Goal: Information Seeking & Learning: Understand process/instructions

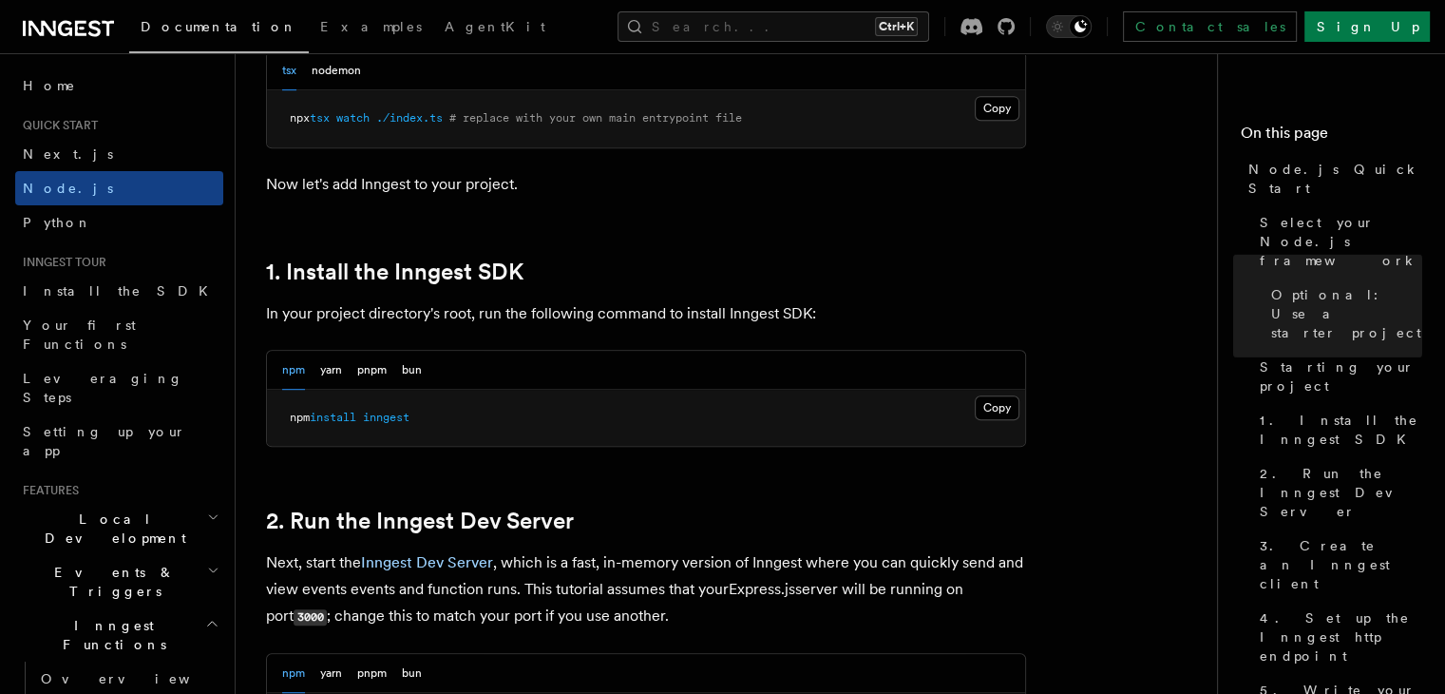
scroll to position [855, 0]
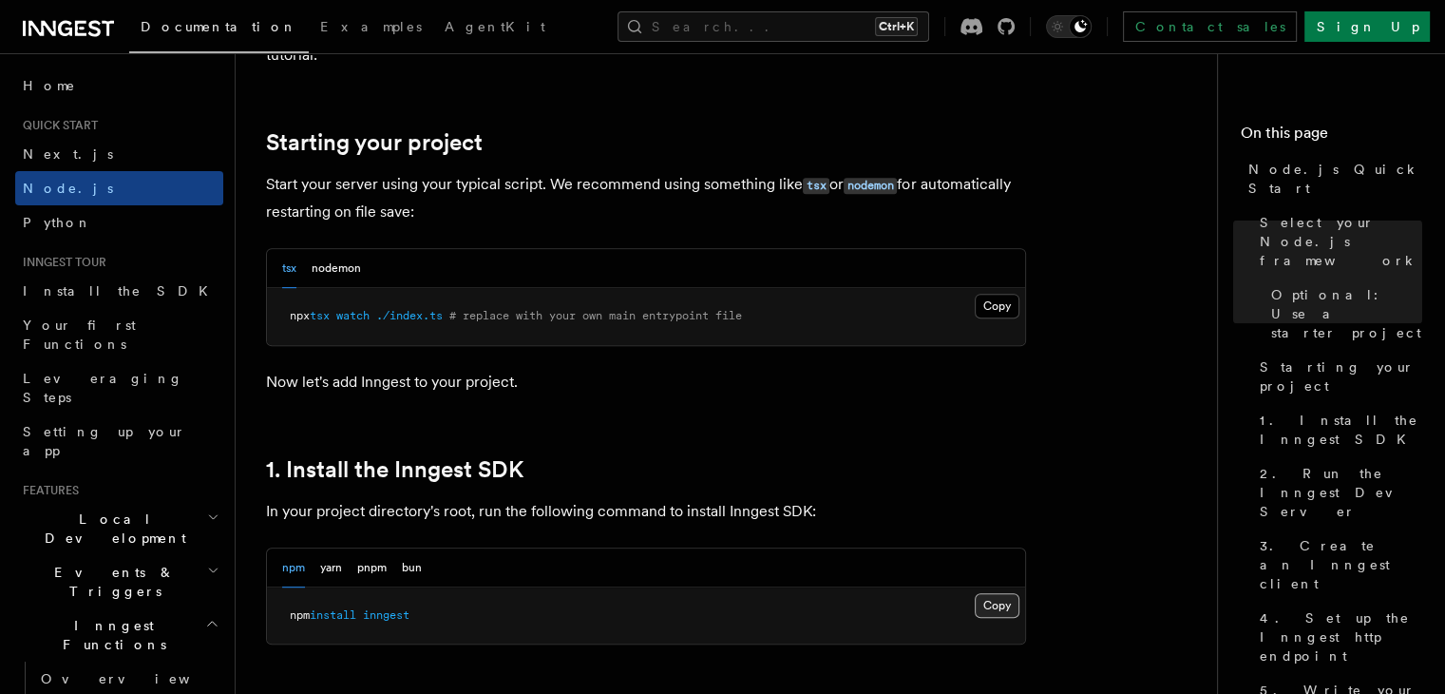
click at [1004, 613] on button "Copy Copied" at bounding box center [997, 605] width 45 height 25
click at [333, 265] on button "nodemon" at bounding box center [336, 268] width 49 height 39
click at [276, 257] on div "tsx nodemon" at bounding box center [646, 268] width 758 height 39
click at [293, 264] on button "tsx" at bounding box center [289, 268] width 14 height 39
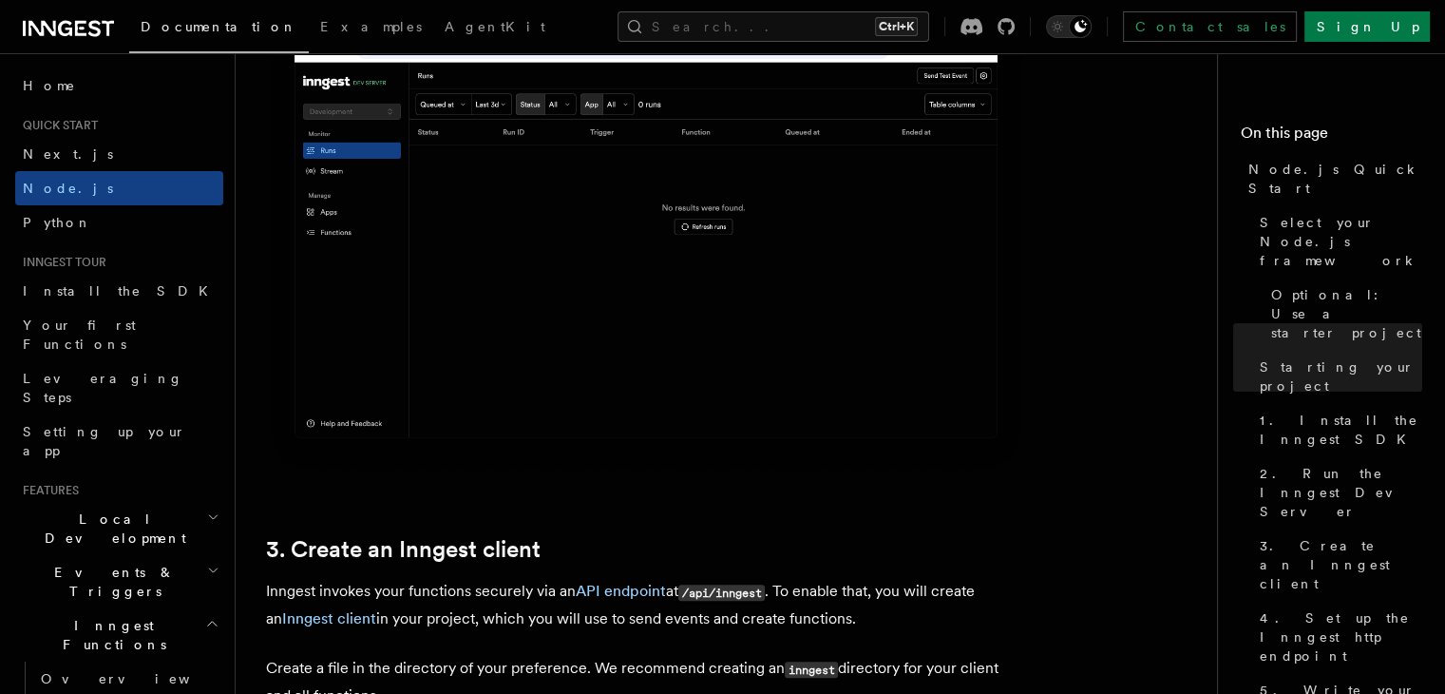
scroll to position [2280, 0]
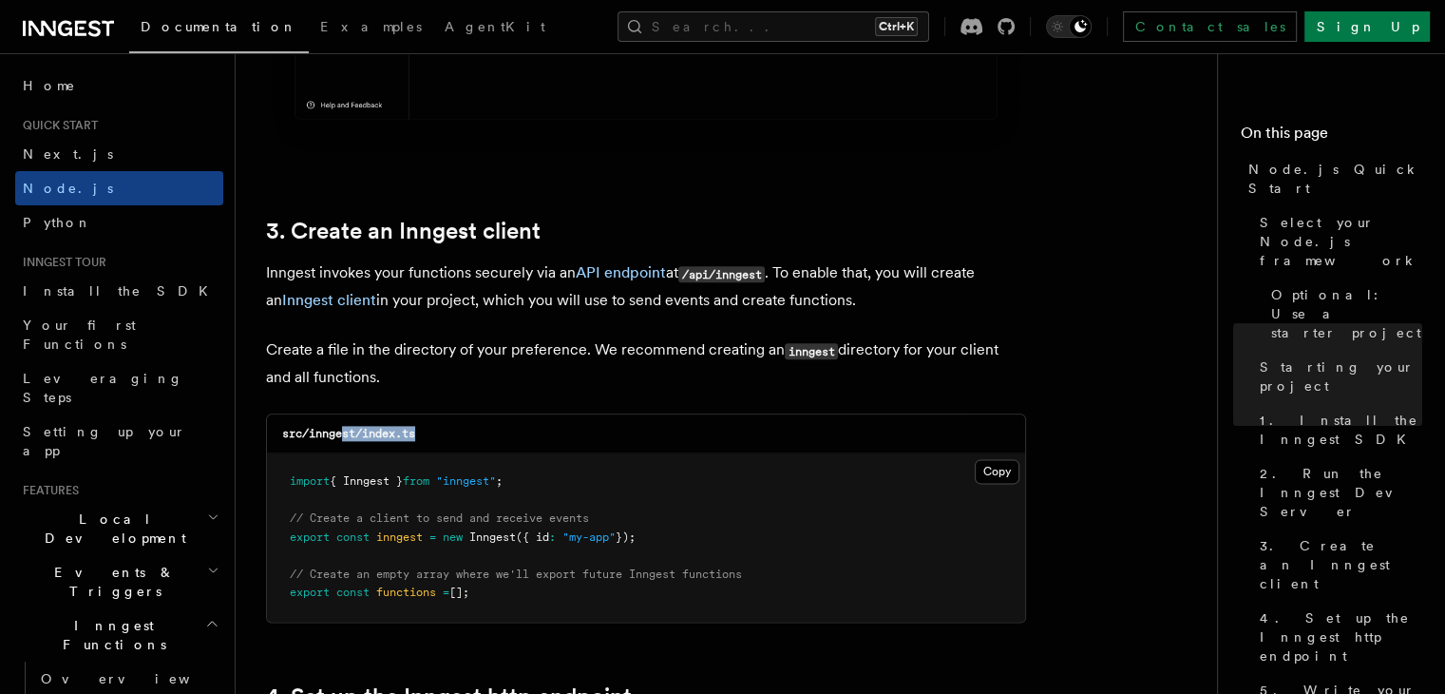
drag, startPoint x: 424, startPoint y: 435, endPoint x: 347, endPoint y: 441, distance: 77.2
click at [346, 441] on div "src/inngest/index.ts" at bounding box center [646, 433] width 758 height 39
click at [356, 435] on code "src/inngest/index.ts" at bounding box center [348, 433] width 133 height 13
click at [358, 434] on code "src/inngest/index.ts" at bounding box center [348, 433] width 133 height 13
drag, startPoint x: 352, startPoint y: 434, endPoint x: 338, endPoint y: 432, distance: 13.4
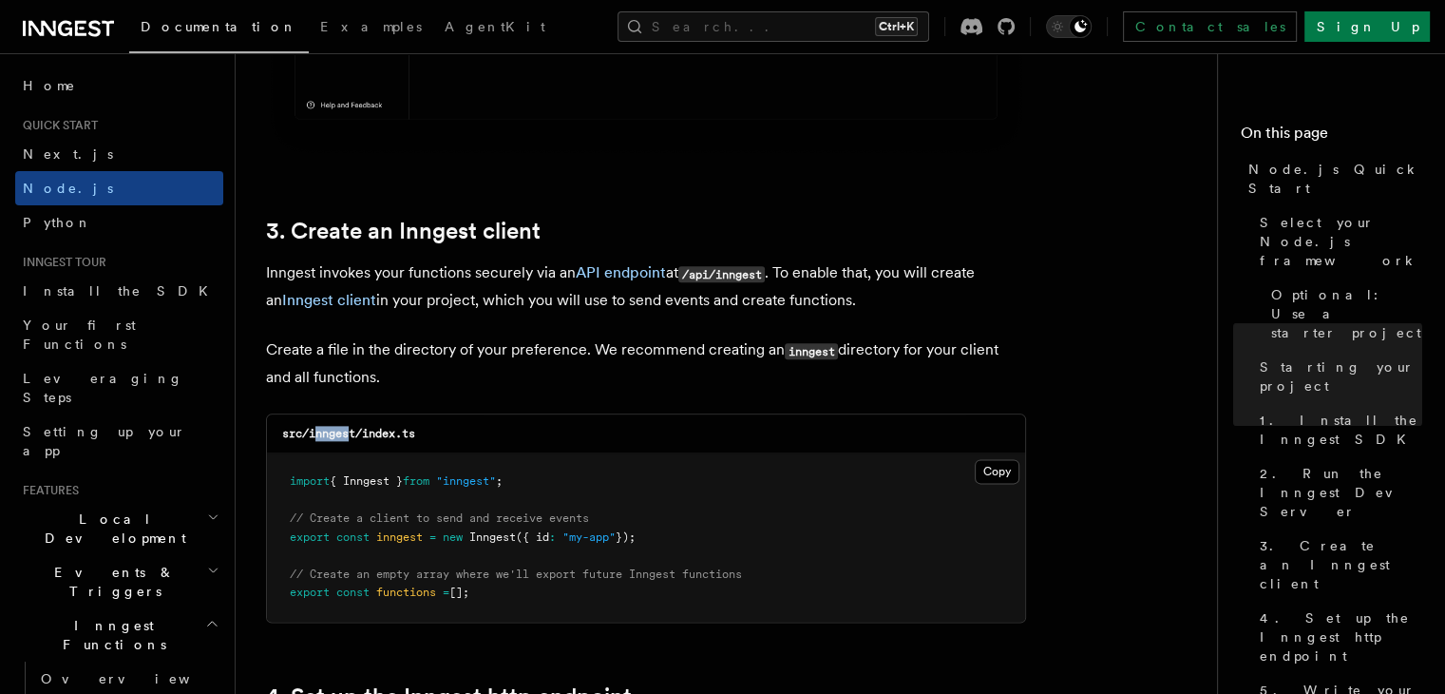
click at [315, 438] on code "src/inngest/index.ts" at bounding box center [348, 433] width 133 height 13
click at [342, 430] on code "src/inngest/index.ts" at bounding box center [348, 433] width 133 height 13
click at [354, 438] on code "src/inngest/index.ts" at bounding box center [348, 433] width 133 height 13
drag, startPoint x: 357, startPoint y: 438, endPoint x: 320, endPoint y: 446, distance: 37.8
click at [320, 446] on div "src/inngest/index.ts" at bounding box center [646, 433] width 758 height 39
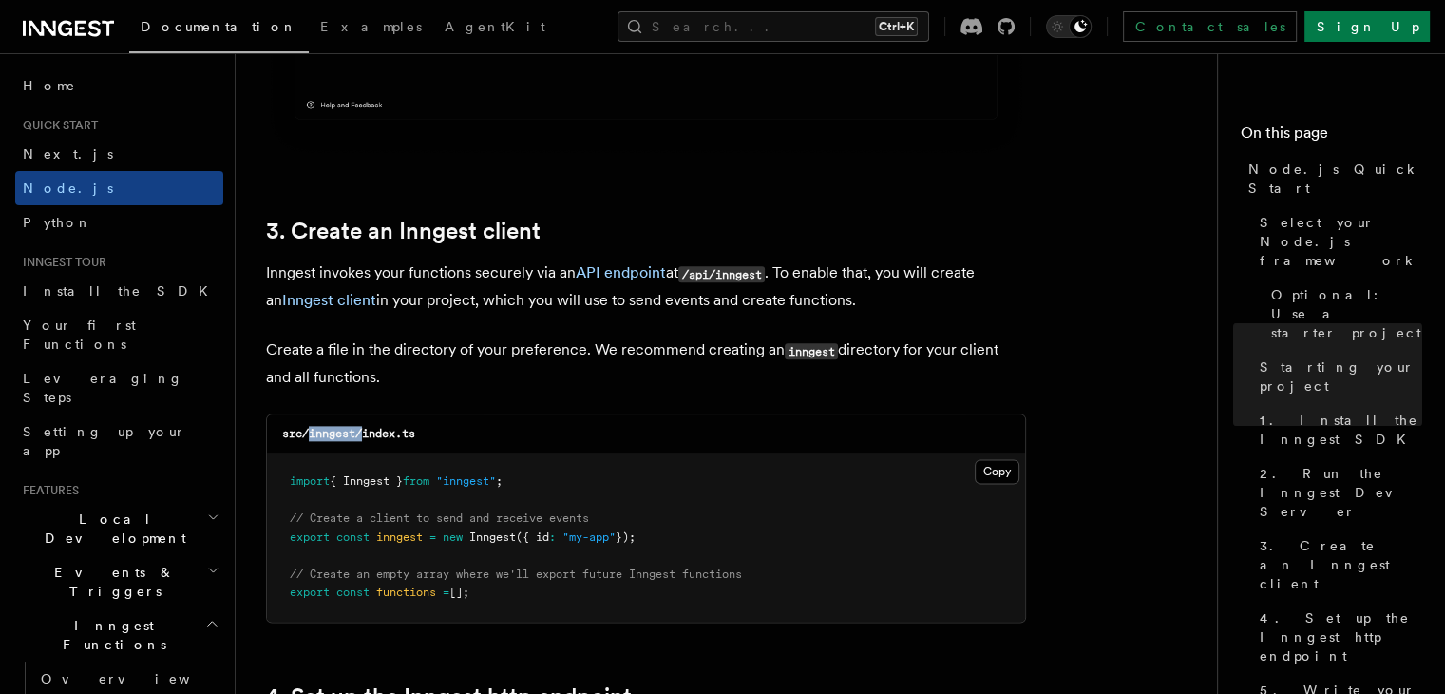
copy code "inngest/"
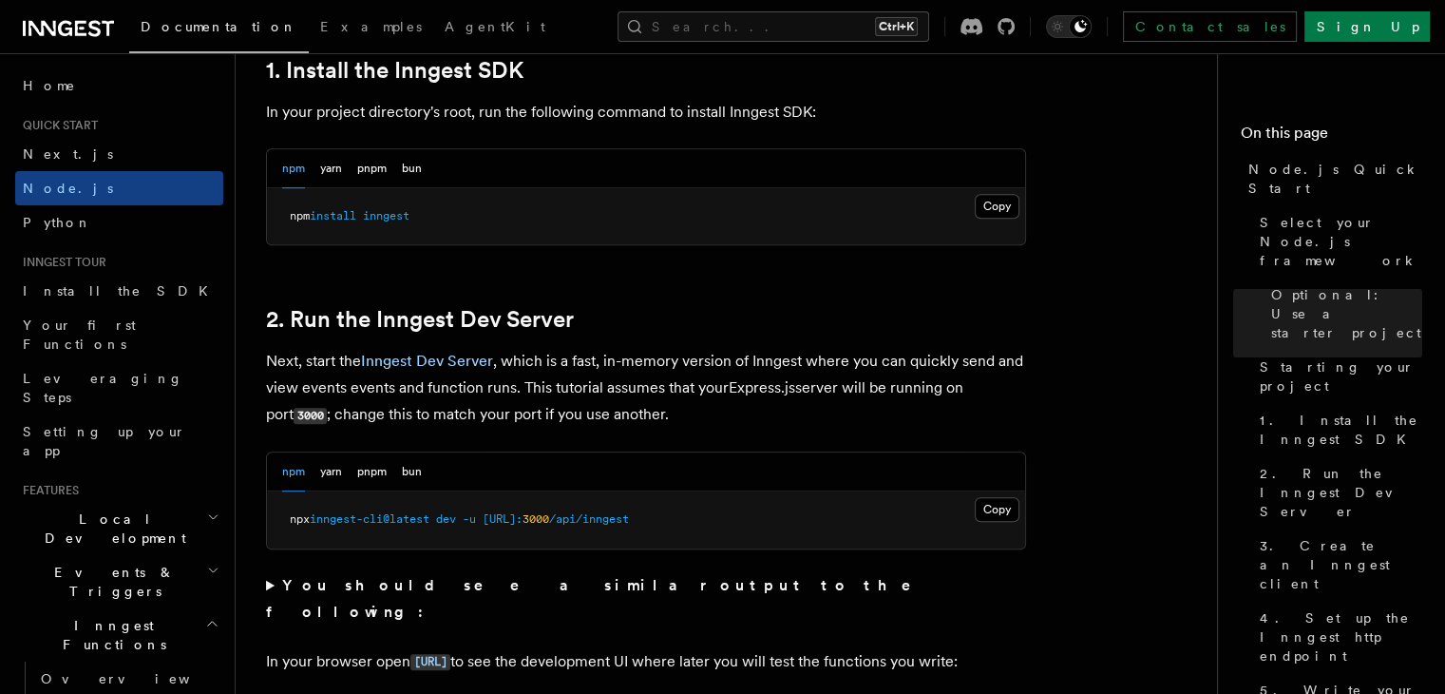
scroll to position [1140, 0]
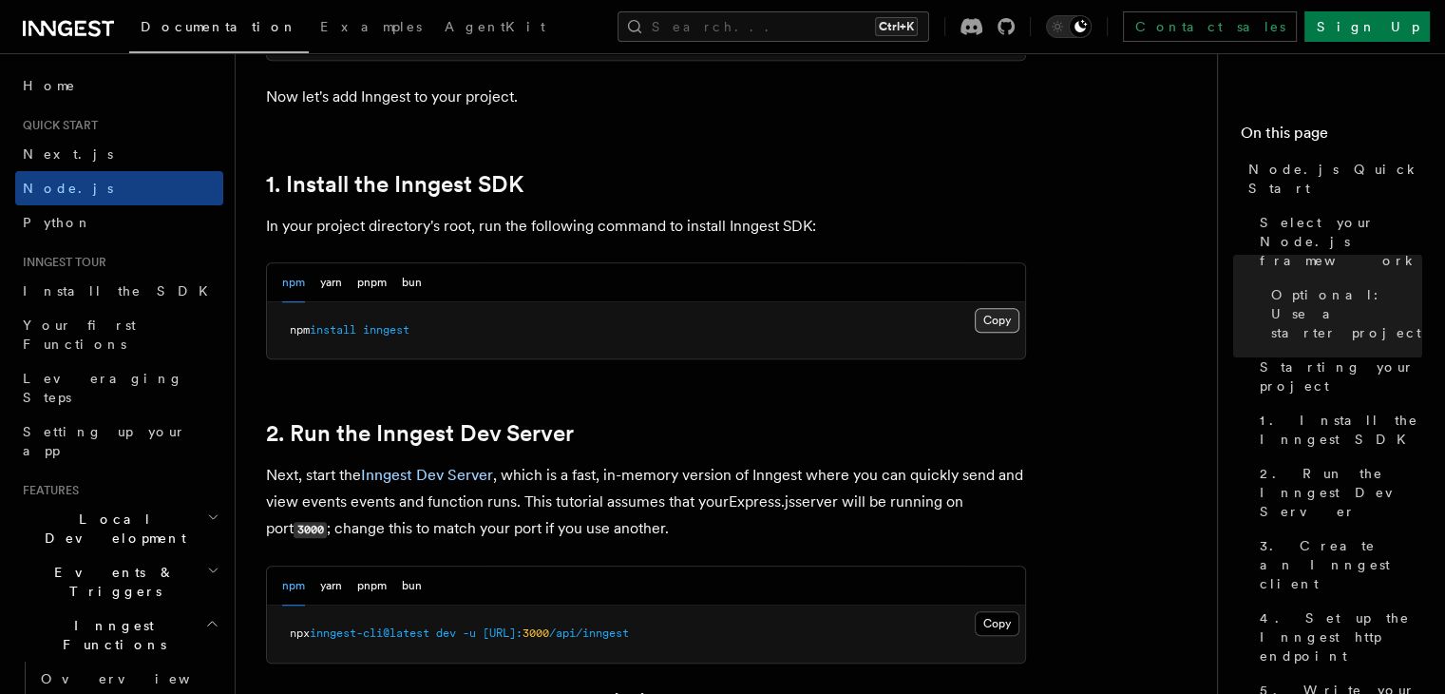
click at [1004, 320] on button "Copy Copied" at bounding box center [997, 320] width 45 height 25
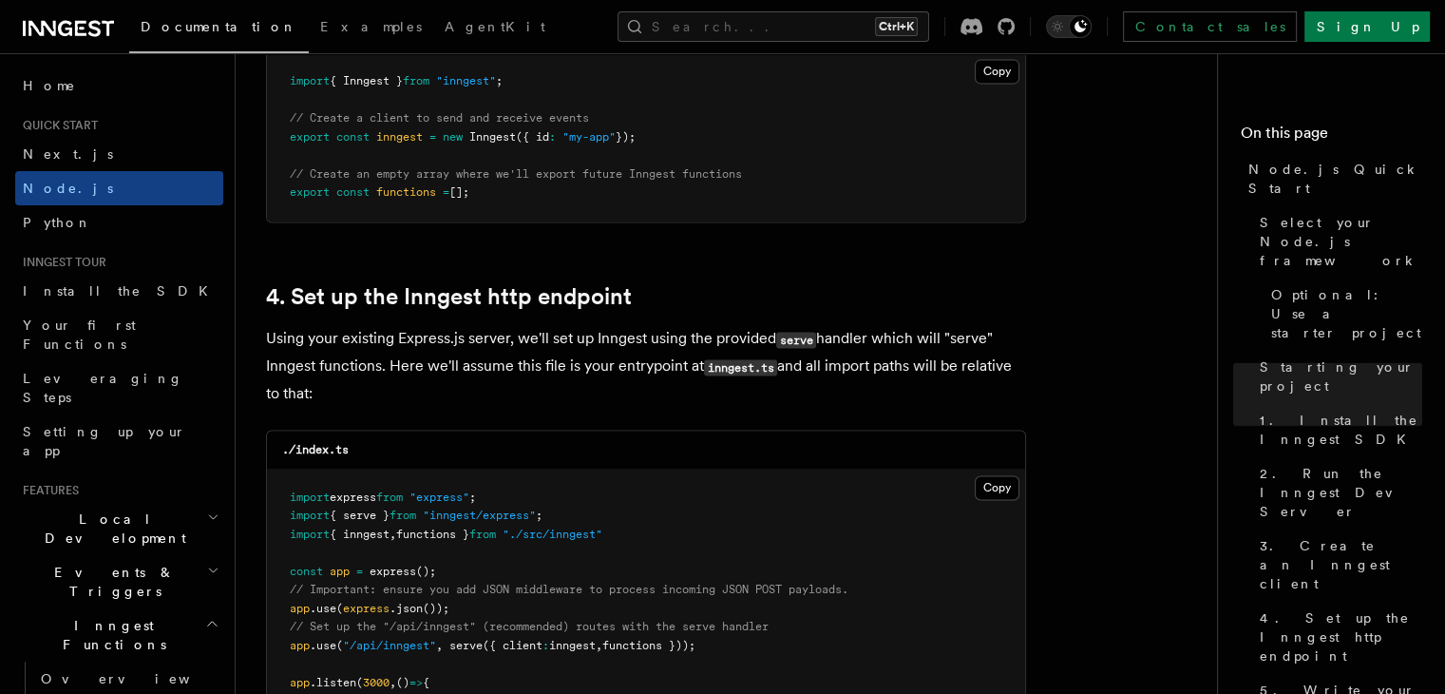
scroll to position [2470, 0]
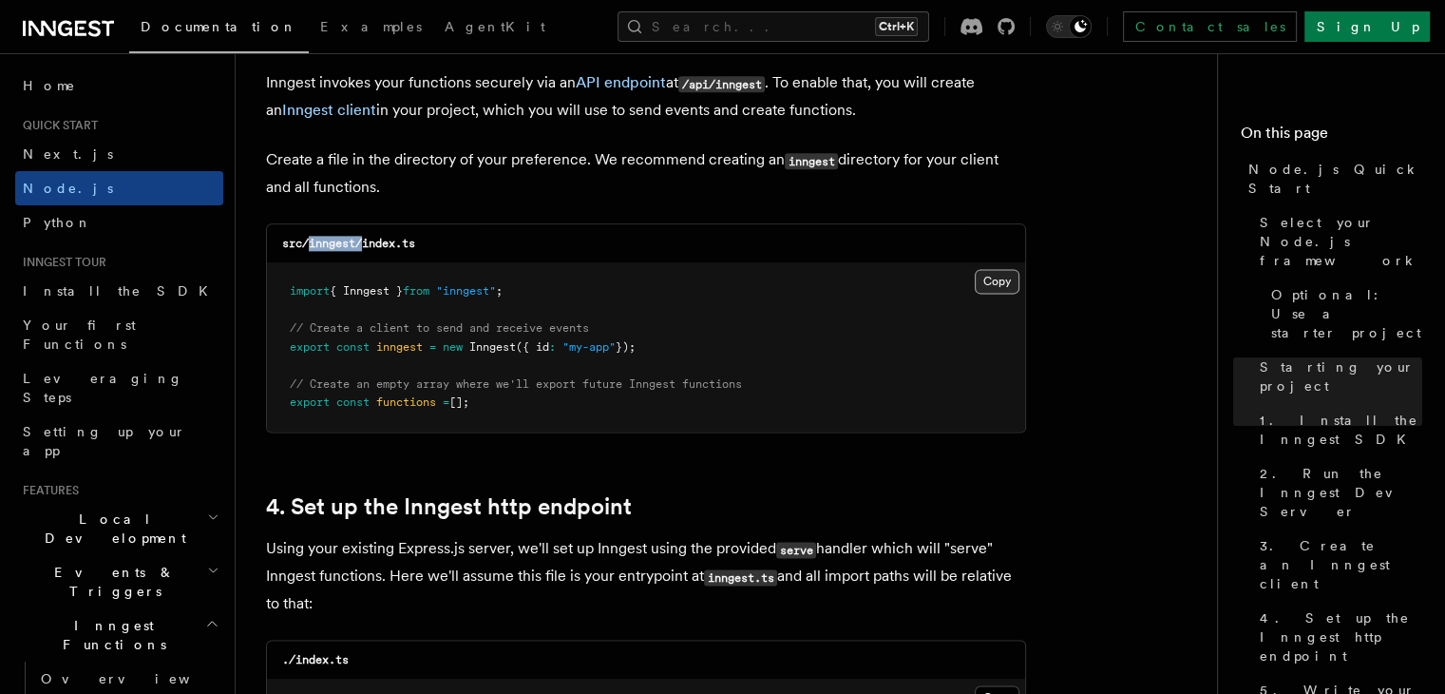
drag, startPoint x: 988, startPoint y: 270, endPoint x: 996, endPoint y: 279, distance: 12.2
click at [988, 270] on button "Copy Copied" at bounding box center [997, 281] width 45 height 25
click at [1000, 285] on button "Copy Copied" at bounding box center [997, 281] width 45 height 25
click at [1002, 287] on button "Copy Copied" at bounding box center [997, 281] width 45 height 25
click at [1000, 286] on button "Copy Copied" at bounding box center [997, 281] width 45 height 25
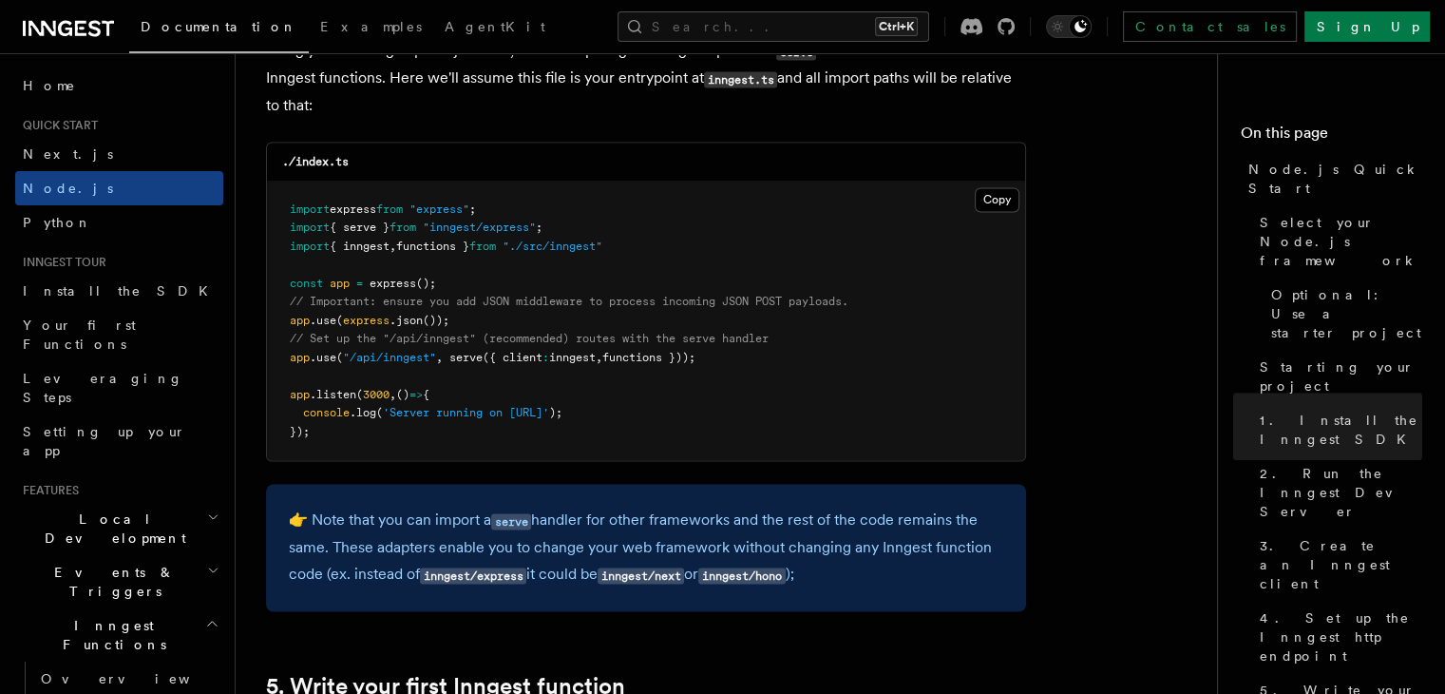
scroll to position [2755, 0]
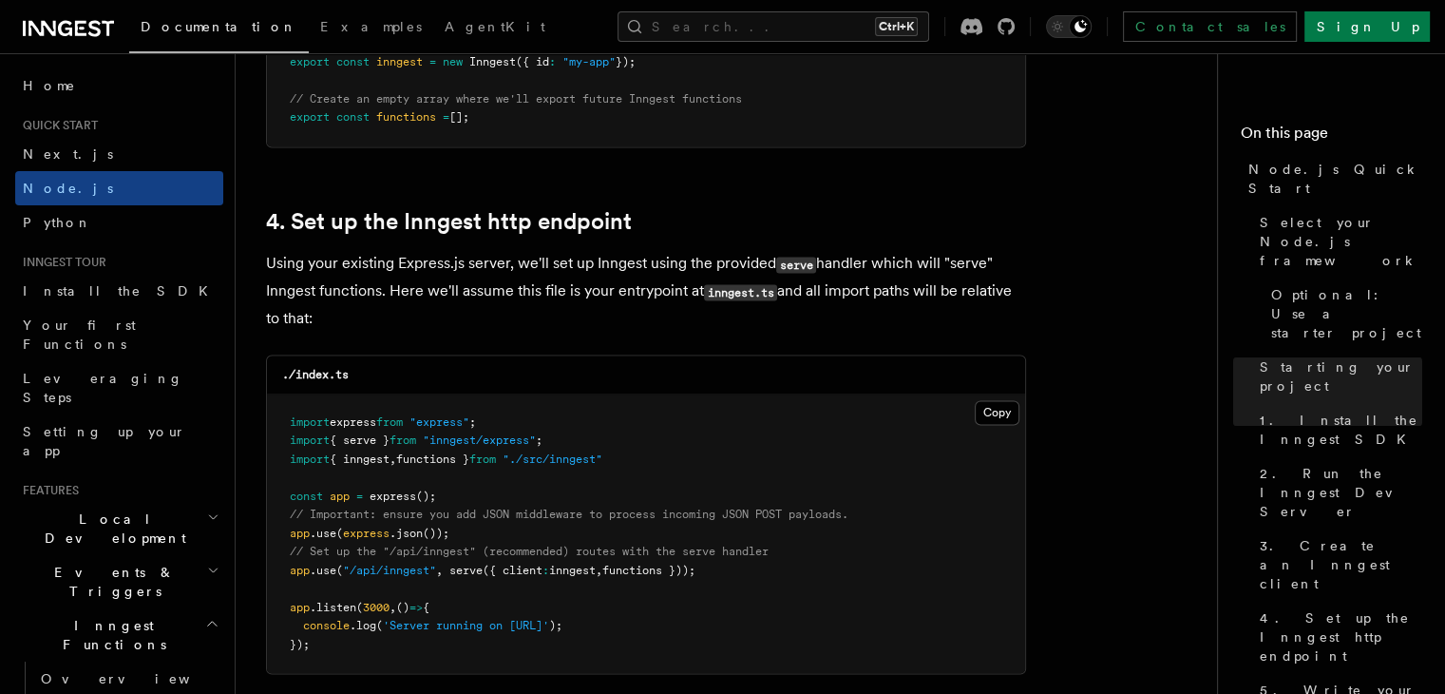
drag, startPoint x: 724, startPoint y: 570, endPoint x: 277, endPoint y: 581, distance: 446.7
click at [277, 581] on pre "import express from "express" ; import { serve } from "inngest/express" ; impor…" at bounding box center [646, 533] width 758 height 279
copy span "app .use ( "/api/inngest" , serve ({ client : inngest , functions }));"
drag, startPoint x: 654, startPoint y: 454, endPoint x: 281, endPoint y: 467, distance: 372.7
click at [281, 467] on pre "import express from "express" ; import { serve } from "inngest/express" ; impor…" at bounding box center [646, 533] width 758 height 279
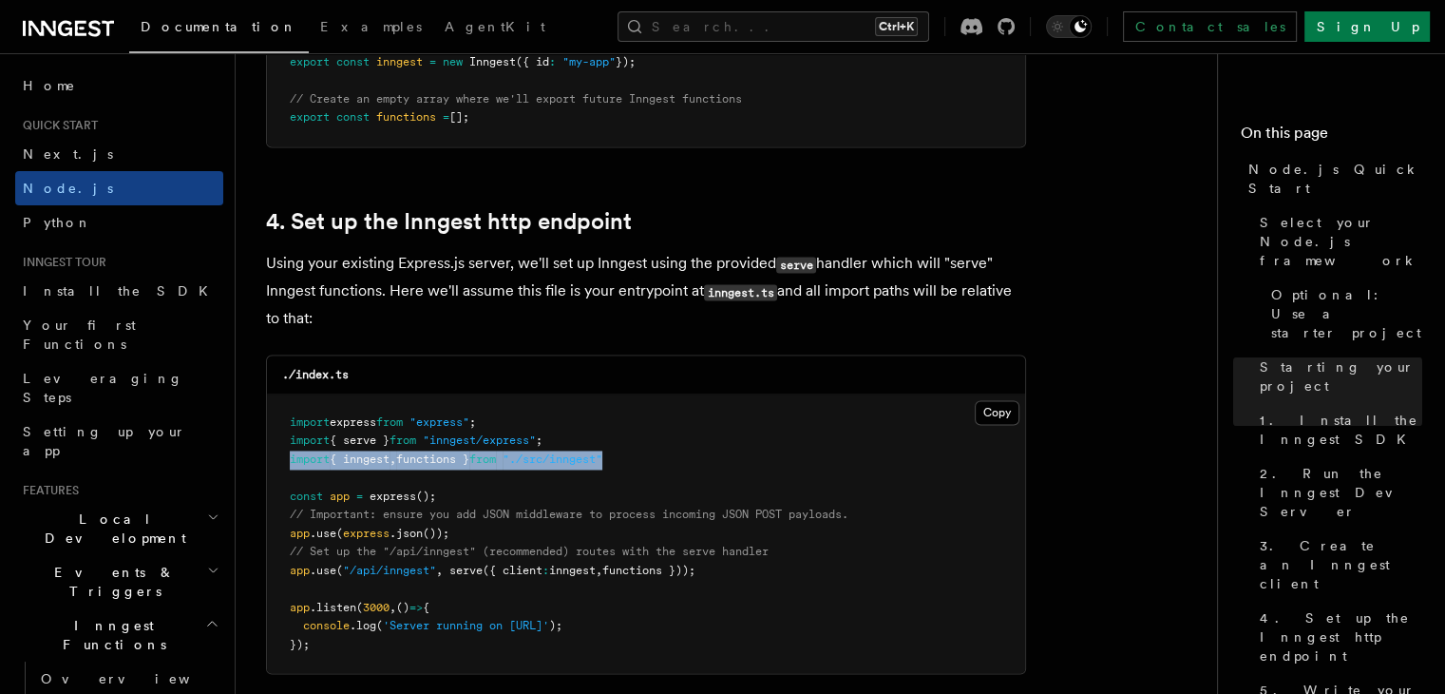
copy span "import { inngest , functions } from "./src/inngest""
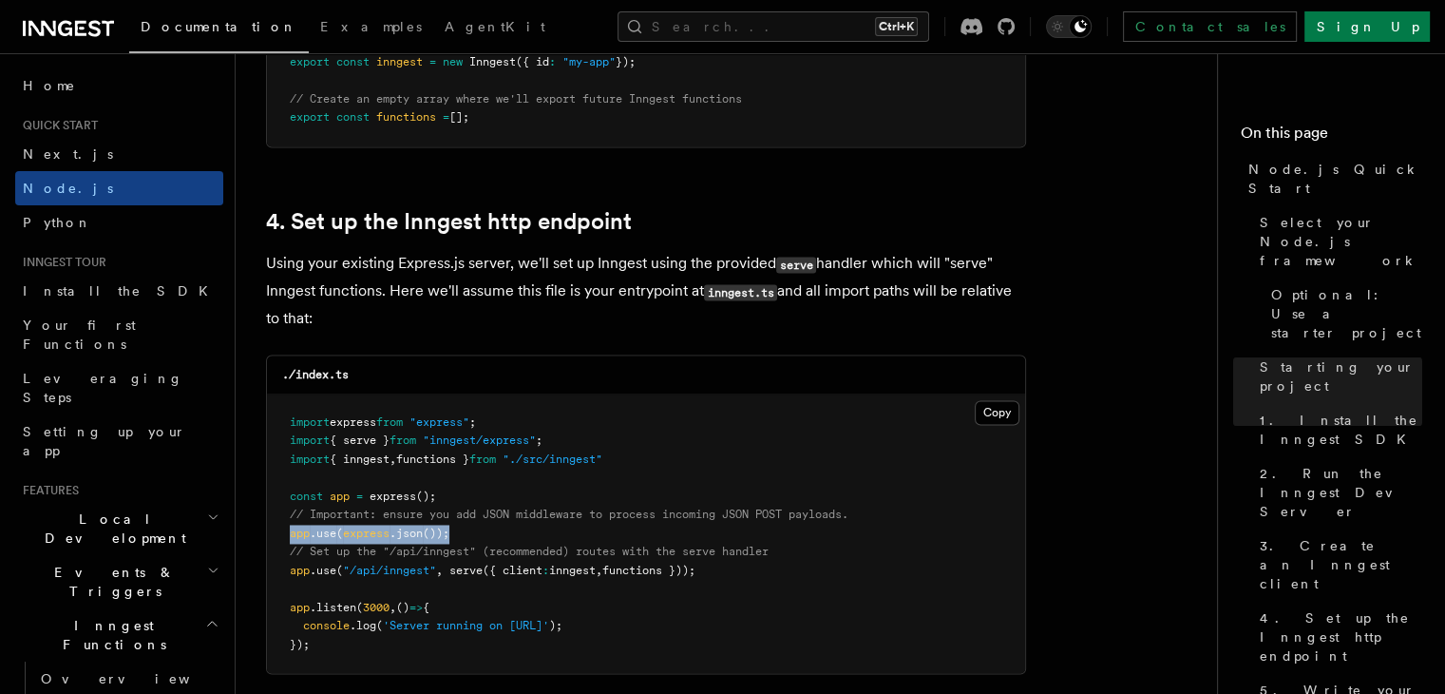
drag, startPoint x: 407, startPoint y: 540, endPoint x: 258, endPoint y: 539, distance: 148.2
copy span "app .use ( express .json ());"
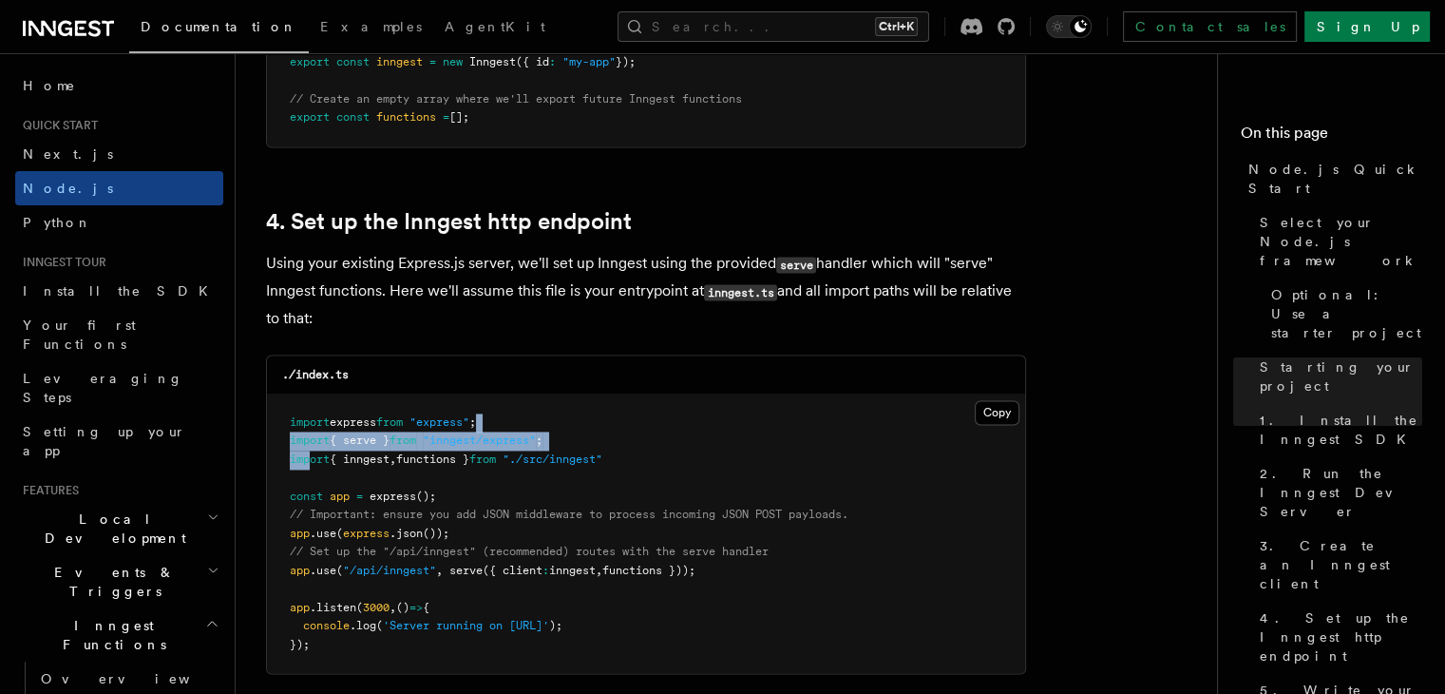
drag, startPoint x: 564, startPoint y: 432, endPoint x: 388, endPoint y: 427, distance: 176.8
click at [310, 451] on pre "import express from "express" ; import { serve } from "inngest/express" ; impor…" at bounding box center [646, 533] width 758 height 279
drag, startPoint x: 536, startPoint y: 440, endPoint x: 559, endPoint y: 442, distance: 22.9
click at [536, 443] on span ""inngest/express"" at bounding box center [479, 439] width 113 height 13
drag, startPoint x: 574, startPoint y: 448, endPoint x: 450, endPoint y: 452, distance: 123.6
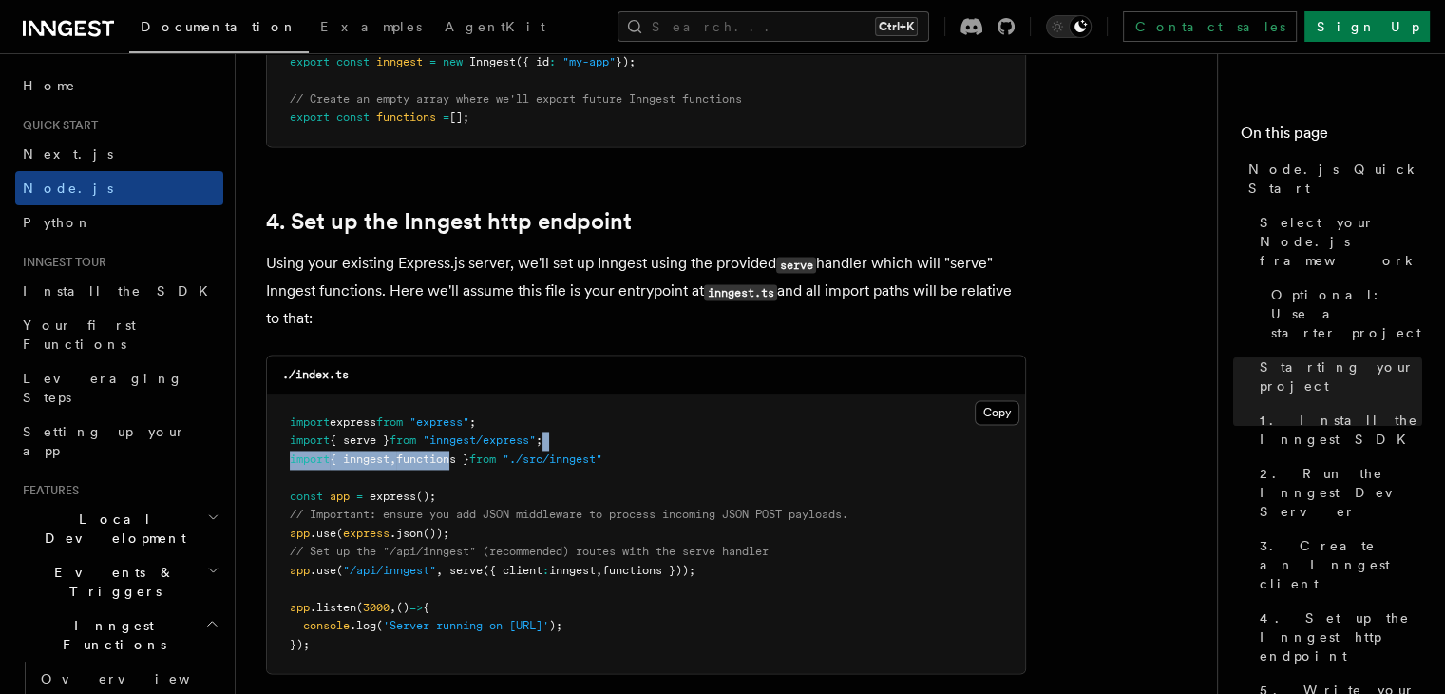
click at [455, 455] on pre "import express from "express" ; import { serve } from "inngest/express" ; impor…" at bounding box center [646, 533] width 758 height 279
drag, startPoint x: 543, startPoint y: 447, endPoint x: 559, endPoint y: 448, distance: 15.2
click at [536, 447] on span ""inngest/express"" at bounding box center [479, 439] width 113 height 13
drag, startPoint x: 554, startPoint y: 453, endPoint x: 410, endPoint y: 448, distance: 143.5
click at [405, 460] on pre "import express from "express" ; import { serve } from "inngest/express" ; impor…" at bounding box center [646, 533] width 758 height 279
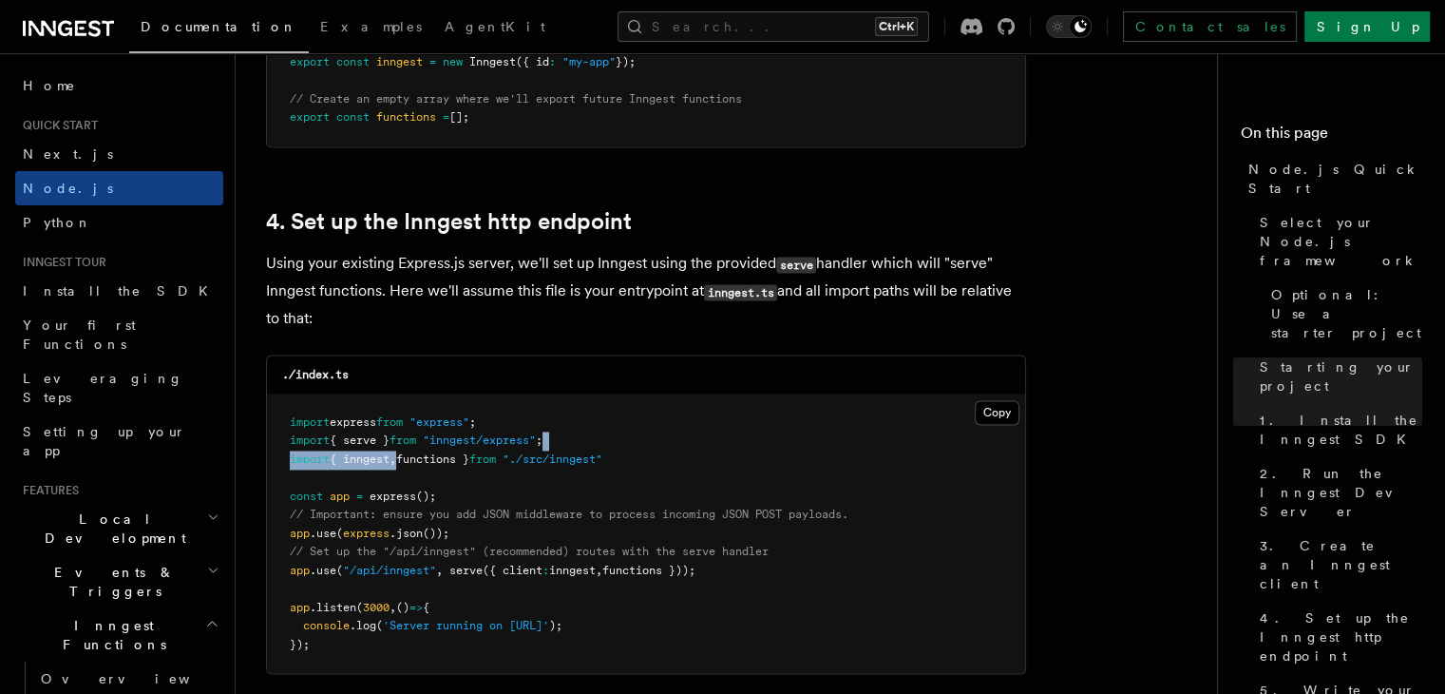
drag, startPoint x: 358, startPoint y: 456, endPoint x: 321, endPoint y: 446, distance: 38.5
click at [319, 447] on span "import { serve } from "inngest/express" ;" at bounding box center [416, 439] width 253 height 13
drag, startPoint x: 512, startPoint y: 452, endPoint x: 264, endPoint y: 450, distance: 248.0
copy span "import { serve } from "inngest/express" ;"
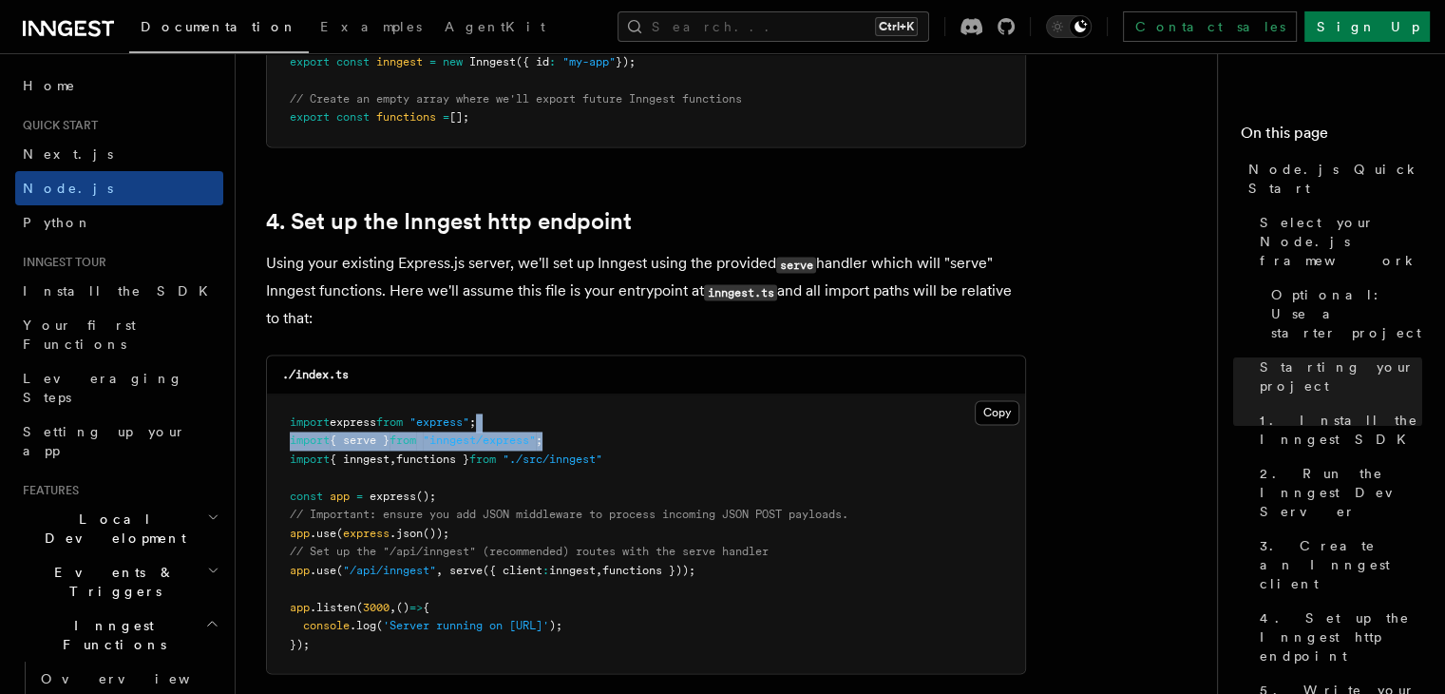
click at [560, 434] on pre "import express from "express" ; import { serve } from "inngest/express" ; impor…" at bounding box center [646, 533] width 758 height 279
click at [566, 447] on pre "import express from "express" ; import { serve } from "inngest/express" ; impor…" at bounding box center [646, 533] width 758 height 279
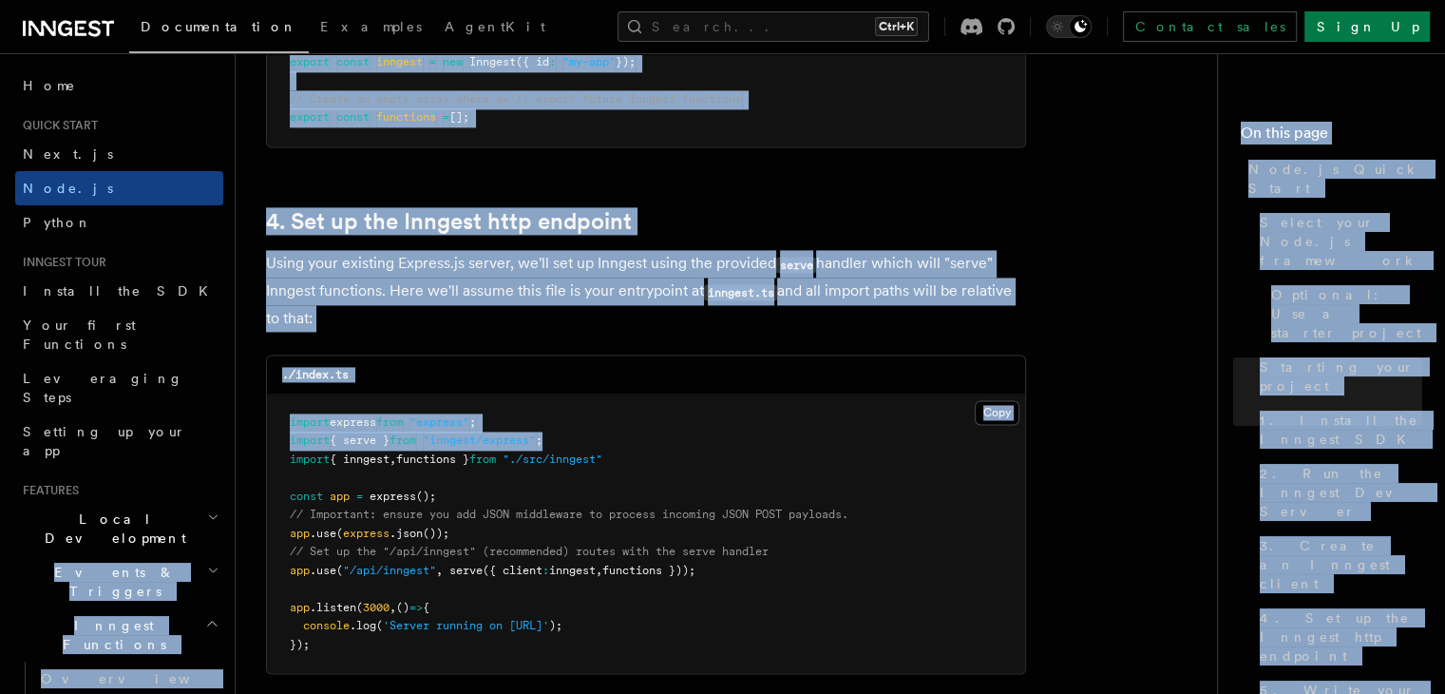
drag, startPoint x: 571, startPoint y: 445, endPoint x: 234, endPoint y: 448, distance: 337.3
click at [532, 450] on pre "import express from "express" ; import { serve } from "inngest/express" ; impor…" at bounding box center [646, 533] width 758 height 279
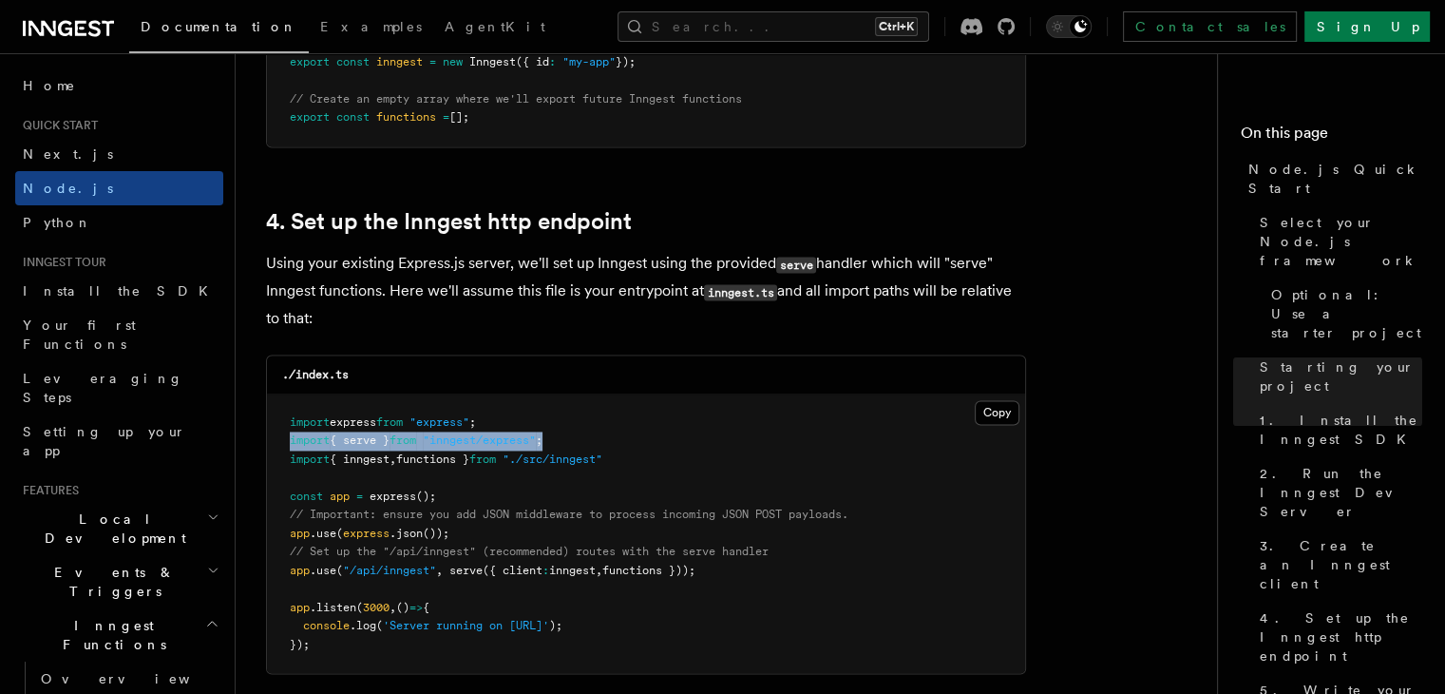
drag, startPoint x: 543, startPoint y: 453, endPoint x: 281, endPoint y: 445, distance: 262.4
click at [281, 445] on pre "import express from "express" ; import { serve } from "inngest/express" ; impor…" at bounding box center [646, 533] width 758 height 279
copy span "import { serve } from "inngest/express" ;"
